Goal: Find specific page/section: Find specific page/section

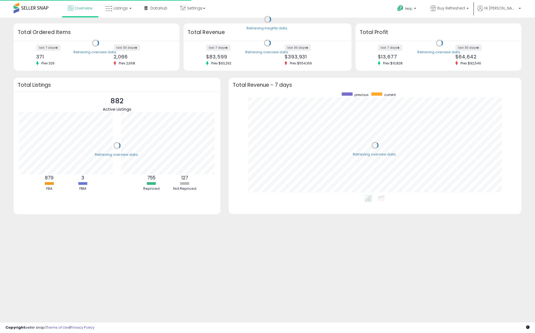
scroll to position [103, 282]
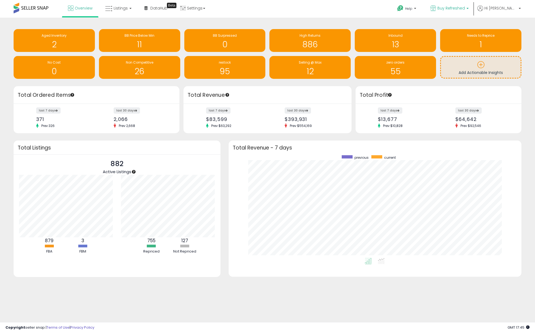
click at [455, 6] on span "Buy Refreshed" at bounding box center [451, 7] width 27 height 5
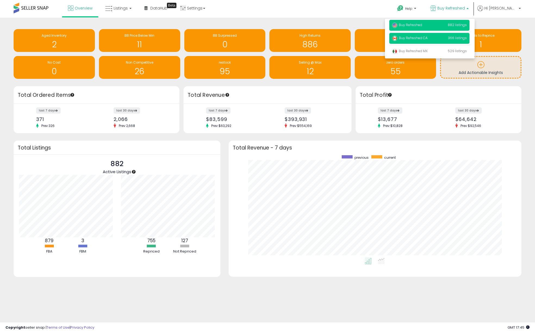
click at [419, 39] on span "Buy Refreshed CA" at bounding box center [410, 38] width 36 height 5
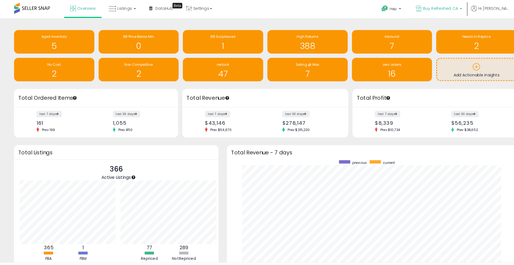
scroll to position [272017, 271976]
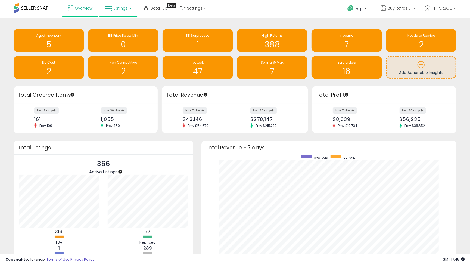
click at [114, 7] on span "Listings" at bounding box center [121, 7] width 14 height 5
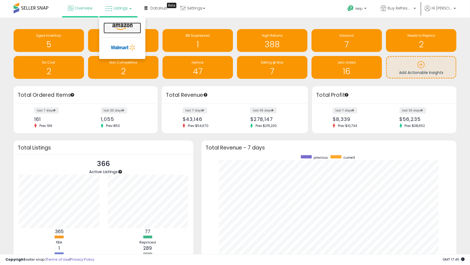
click at [120, 27] on icon at bounding box center [123, 26] width 24 height 7
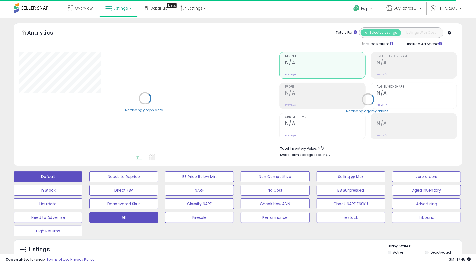
click at [116, 182] on button "All" at bounding box center [123, 176] width 69 height 11
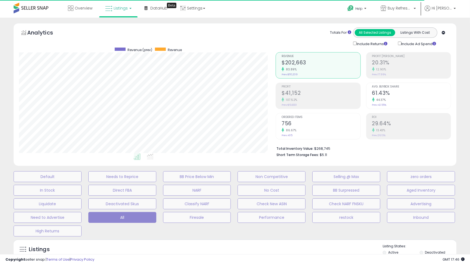
scroll to position [112, 257]
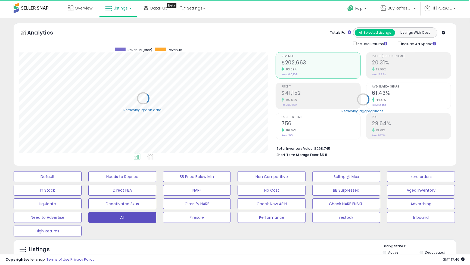
select select "**"
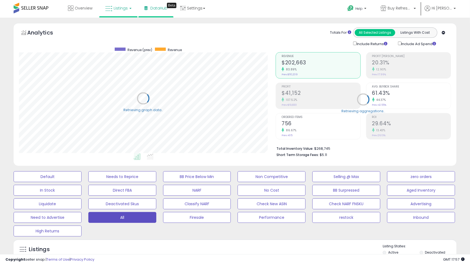
scroll to position [271960, 271814]
